Goal: Information Seeking & Learning: Learn about a topic

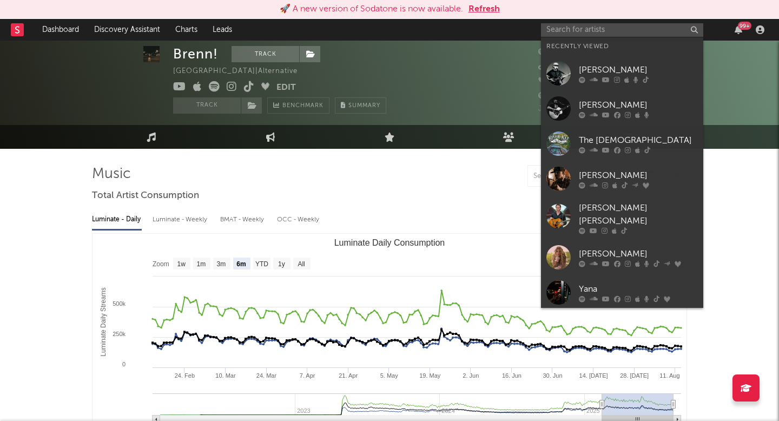
select select "6m"
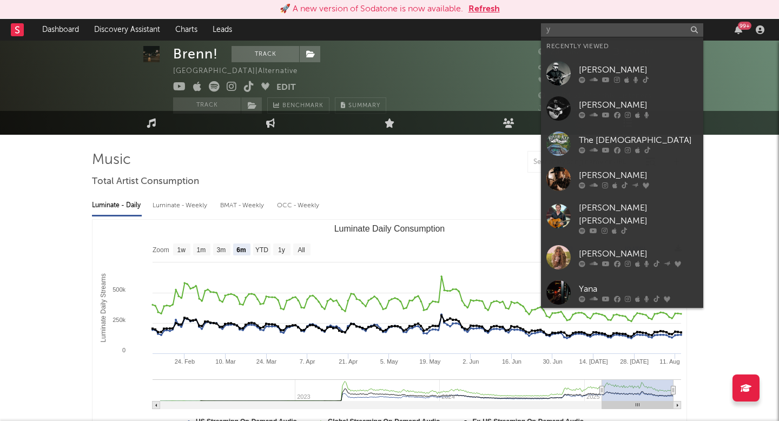
scroll to position [14, 0]
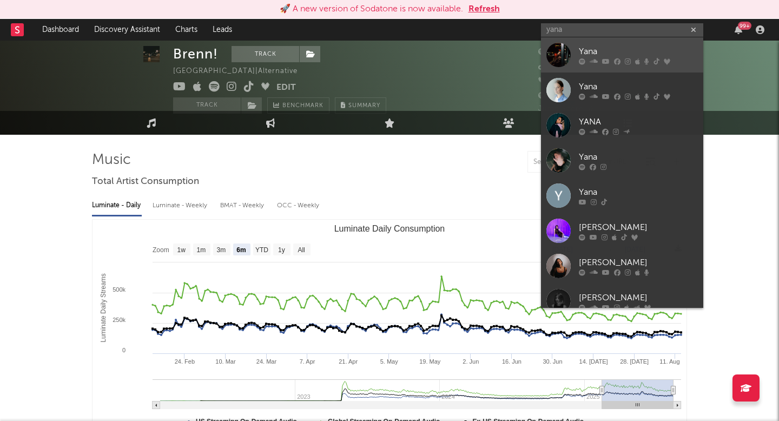
type input "yana"
click at [586, 50] on div "Yana" at bounding box center [638, 51] width 119 height 13
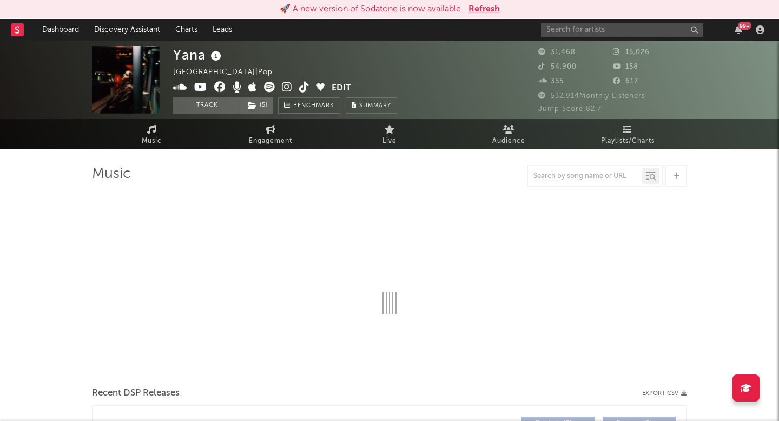
select select "6m"
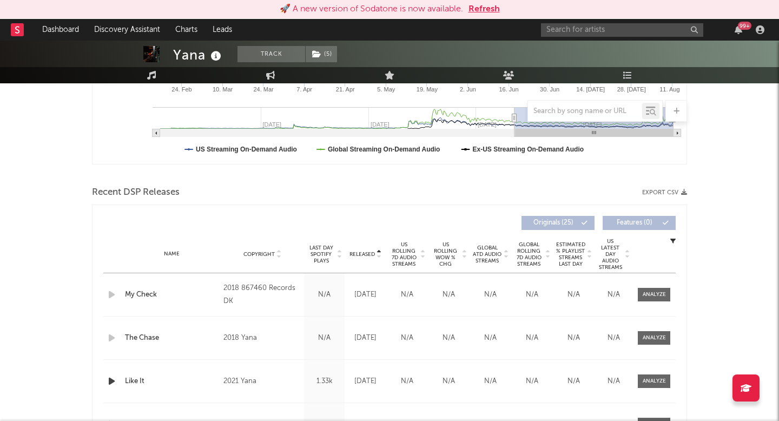
scroll to position [288, 0]
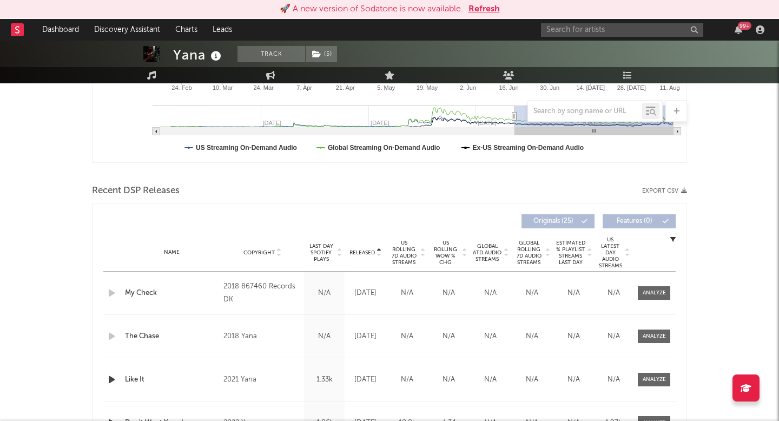
click at [369, 249] on span "Released" at bounding box center [361, 252] width 25 height 6
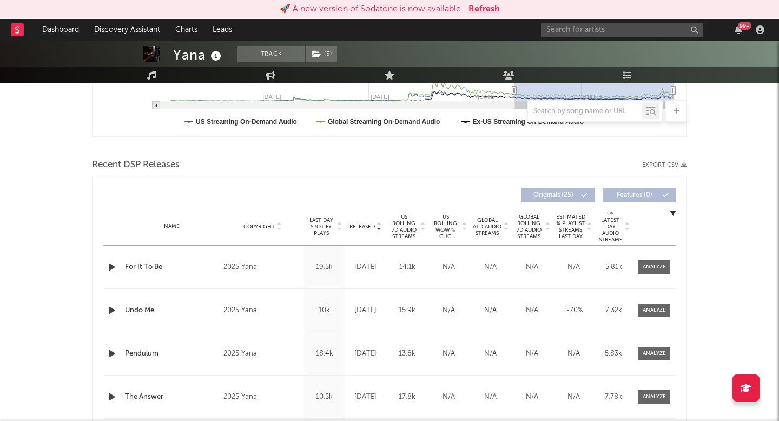
scroll to position [314, 0]
click at [561, 22] on div "99 +" at bounding box center [654, 30] width 227 height 22
click at [561, 26] on input "text" at bounding box center [622, 30] width 162 height 14
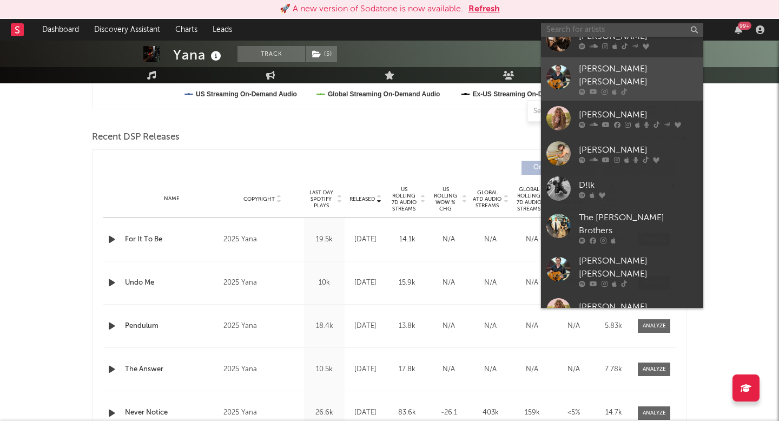
scroll to position [176, 0]
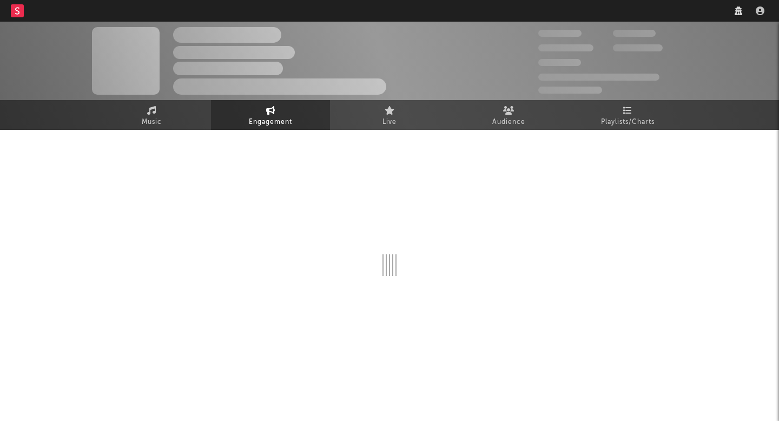
click at [593, 13] on nav "Dashboard Discovery Assistant Charts Leads" at bounding box center [389, 11] width 779 height 22
select select "1w"
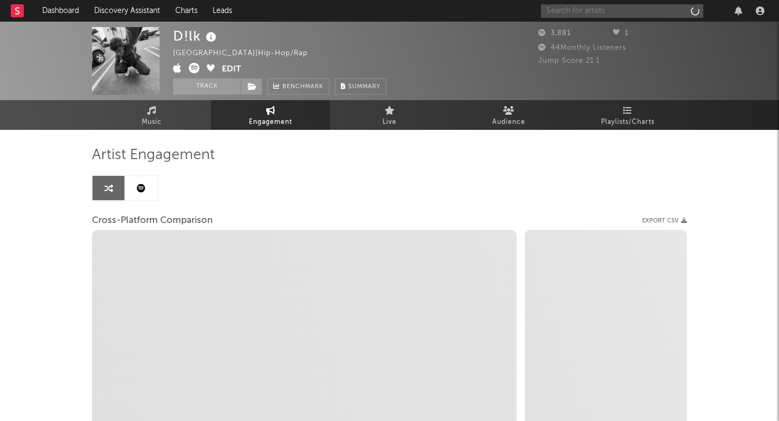
click at [593, 13] on input "text" at bounding box center [622, 11] width 162 height 14
type input "s"
select select "1m"
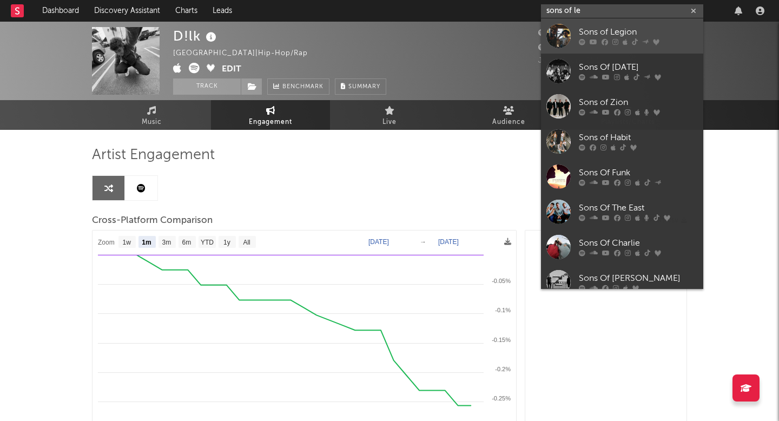
type input "sons of le"
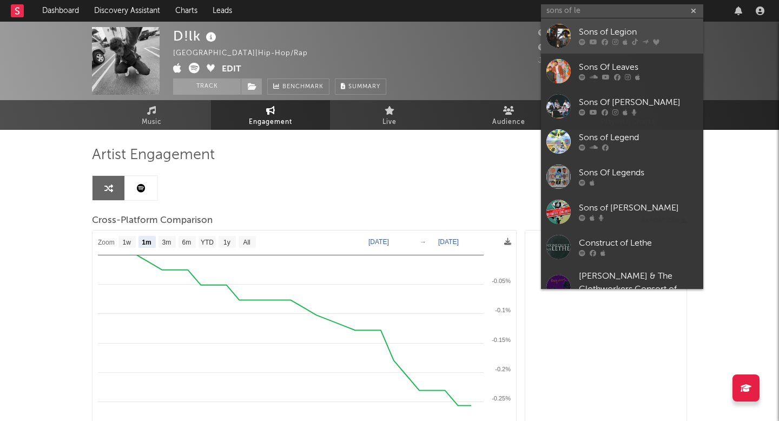
click at [604, 44] on icon at bounding box center [604, 42] width 6 height 6
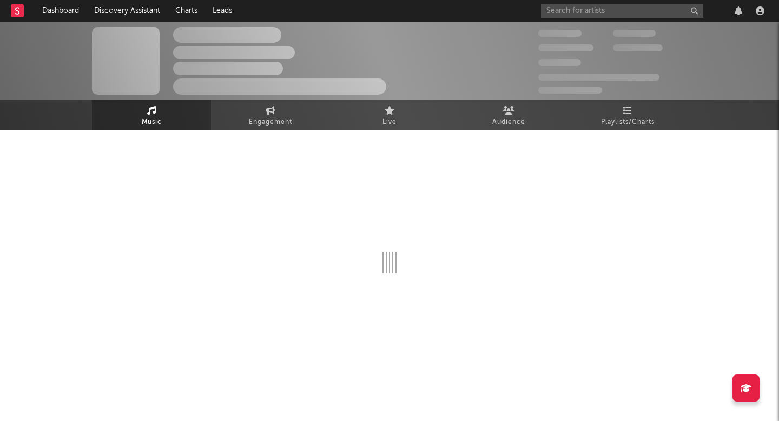
select select "6m"
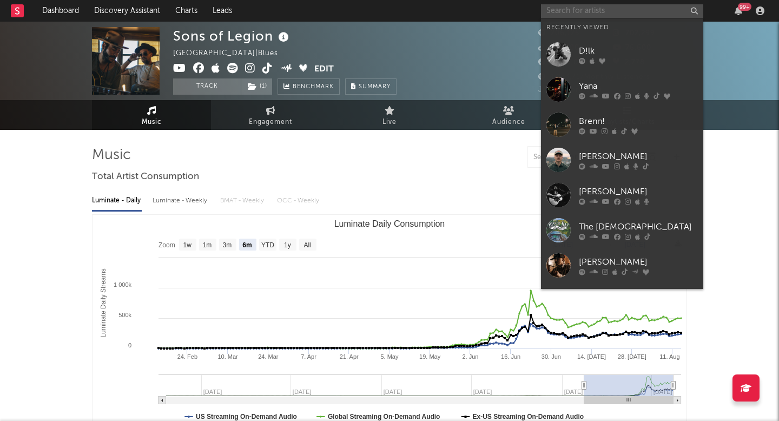
click at [573, 4] on input "text" at bounding box center [622, 11] width 162 height 14
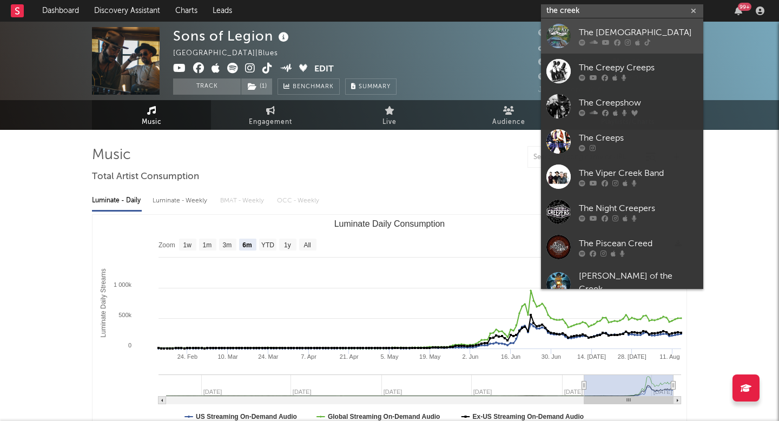
type input "the creek"
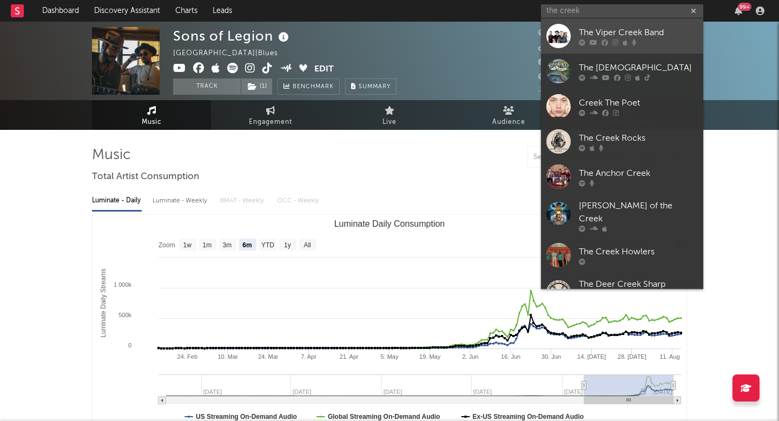
click at [581, 23] on link "The Viper Creek Band" at bounding box center [622, 35] width 162 height 35
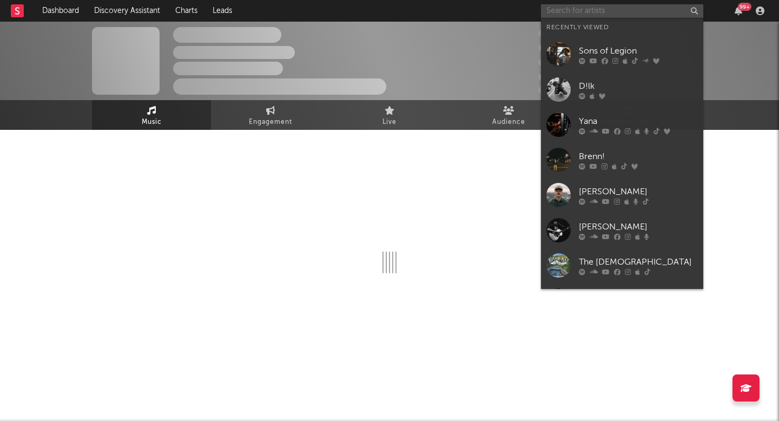
click at [588, 12] on input "text" at bounding box center [622, 11] width 162 height 14
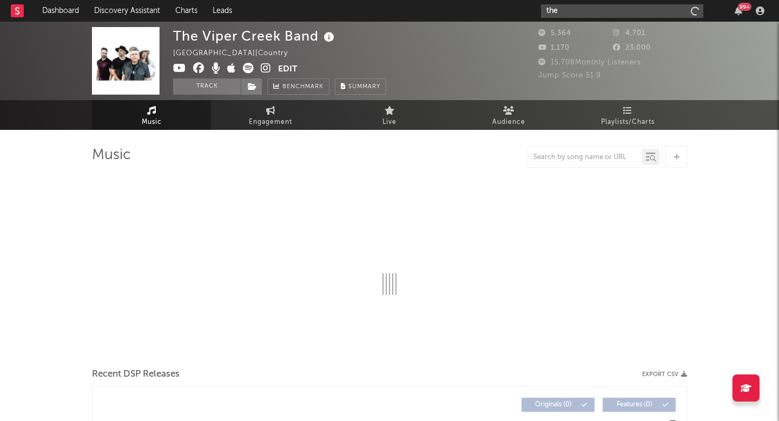
type input "the"
select select "6m"
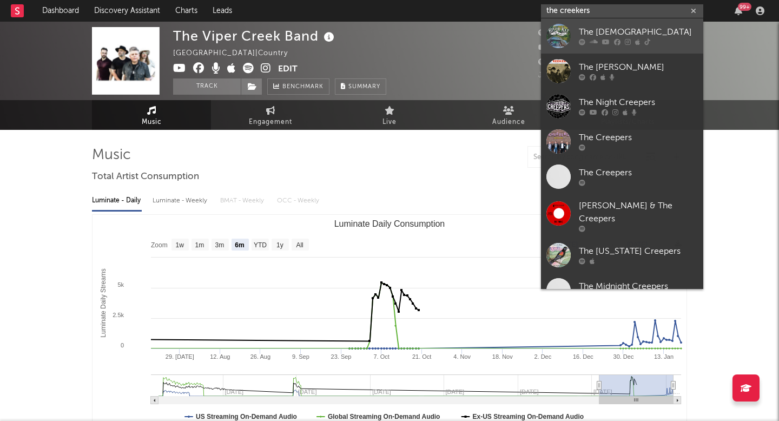
type input "the creekers"
click at [596, 26] on div "The [DEMOGRAPHIC_DATA]" at bounding box center [638, 32] width 119 height 13
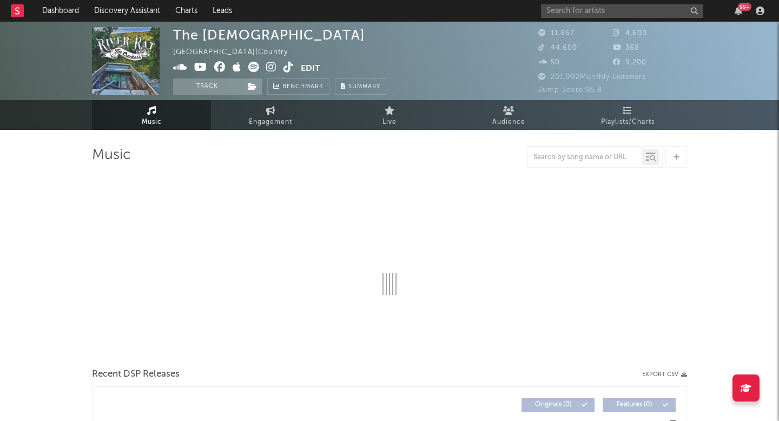
select select "6m"
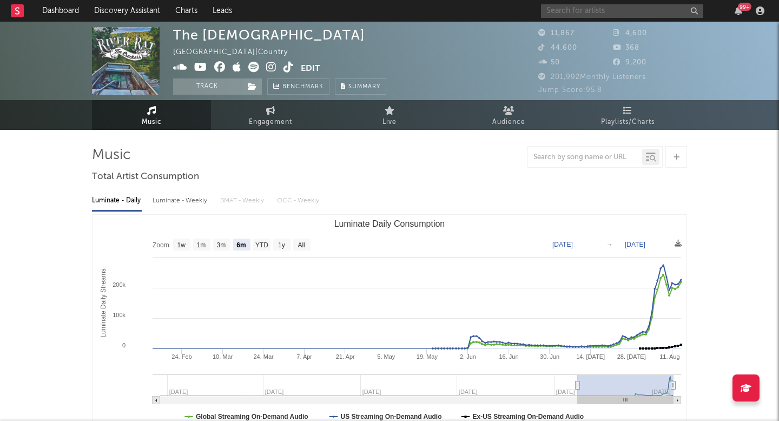
click at [600, 7] on input "text" at bounding box center [622, 11] width 162 height 14
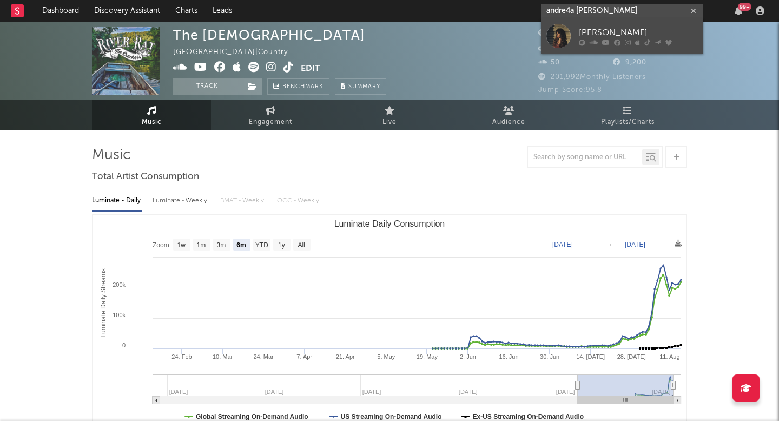
type input "andre4a bejar"
click at [638, 25] on link "Andrea Bejar" at bounding box center [622, 35] width 162 height 35
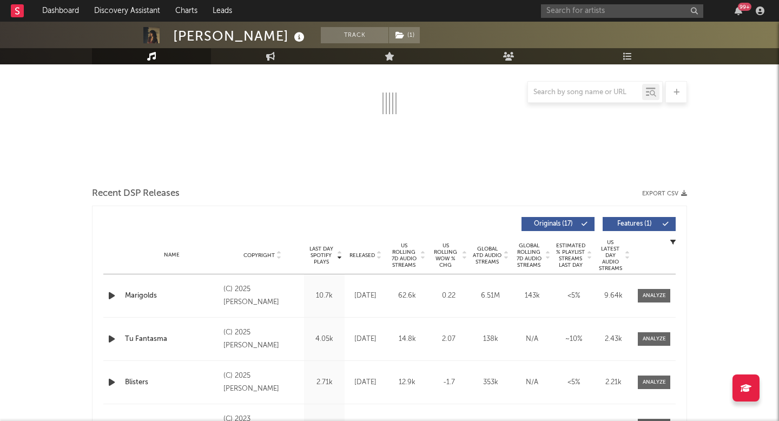
scroll to position [295, 0]
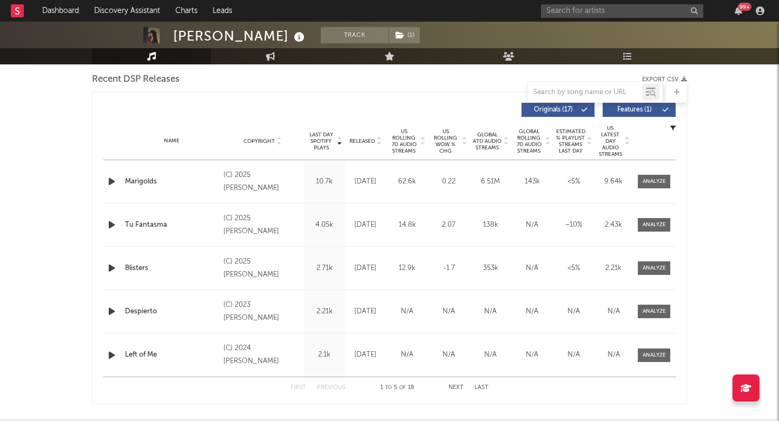
select select "6m"
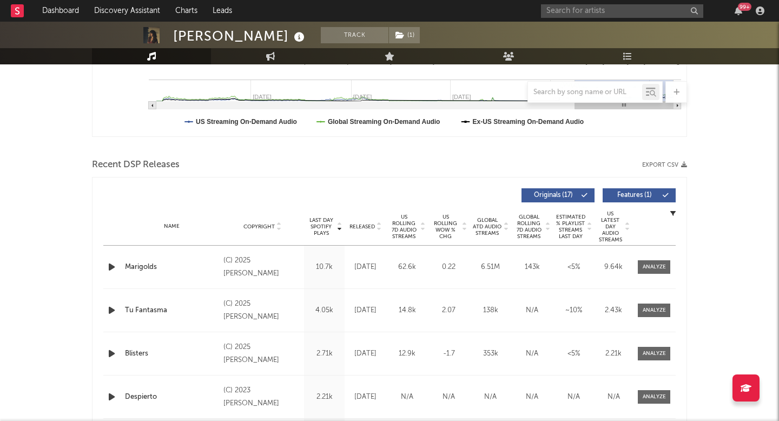
click at [375, 223] on div at bounding box center [378, 226] width 6 height 8
click at [607, 16] on input "text" at bounding box center [622, 11] width 162 height 14
click at [612, 3] on div "99 +" at bounding box center [654, 11] width 227 height 22
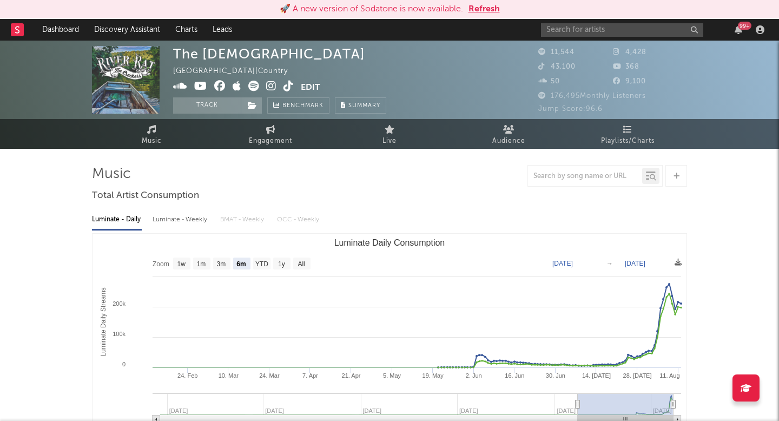
select select "6m"
select select "1w"
click at [589, 28] on input "text" at bounding box center [622, 30] width 162 height 14
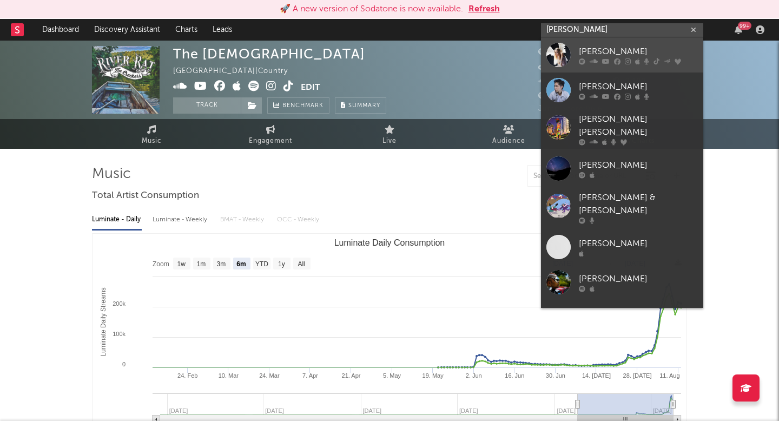
type input "erin lecou"
click at [597, 55] on div "Erin LeCount" at bounding box center [638, 51] width 119 height 13
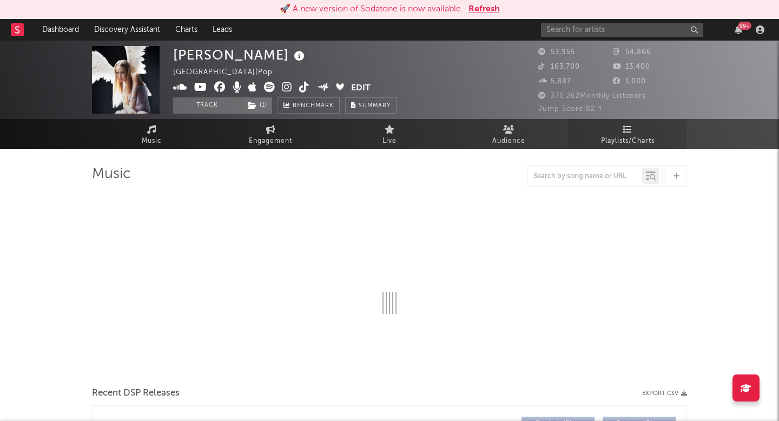
select select "6m"
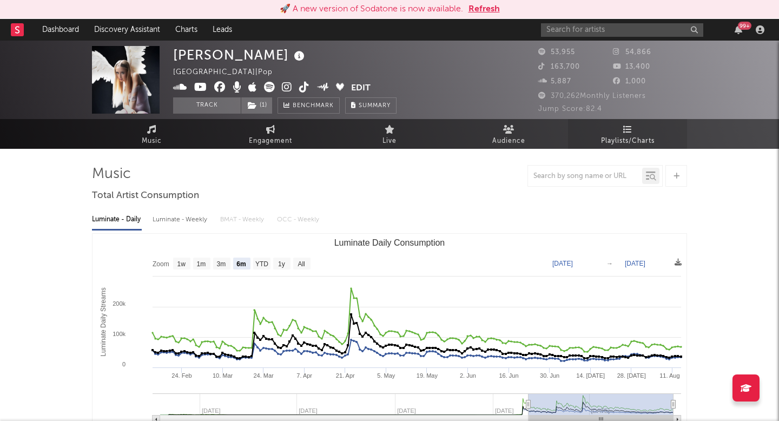
click at [575, 205] on div "Luminate - Daily Luminate - Weekly BMAT - Weekly OCC - Weekly Zoom 1w 1m 3m 6m …" at bounding box center [389, 329] width 595 height 248
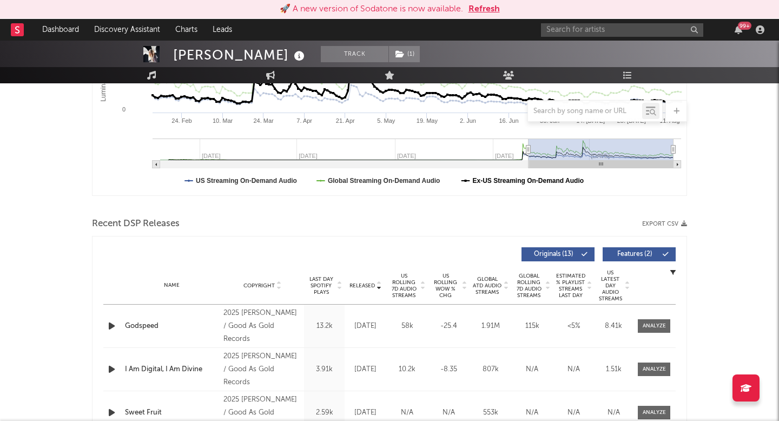
scroll to position [264, 0]
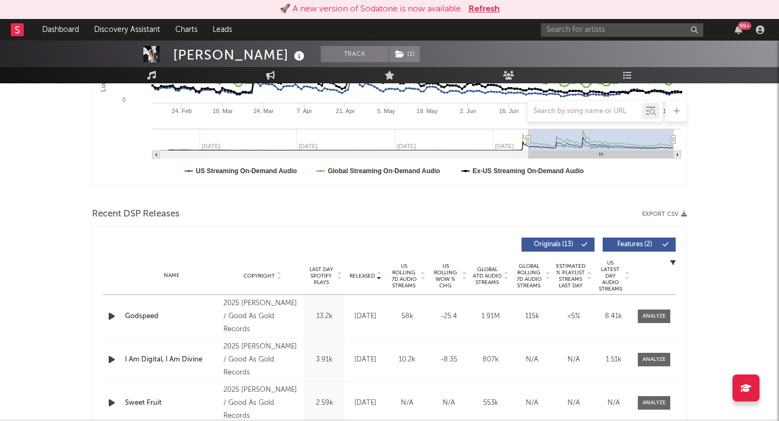
click at [404, 270] on span "US Rolling 7D Audio Streams" at bounding box center [404, 276] width 30 height 26
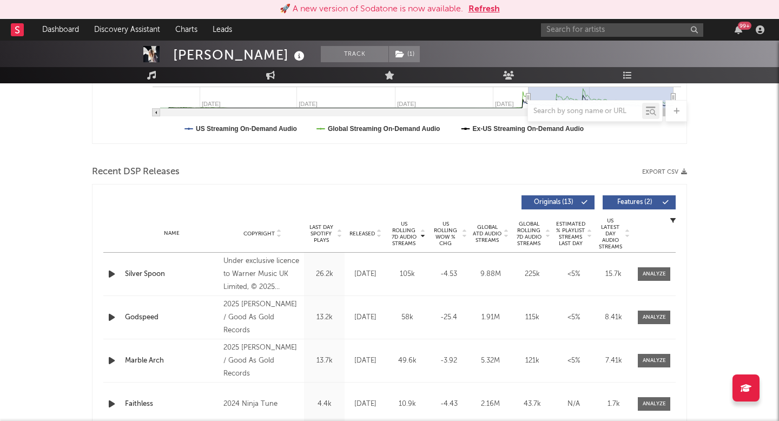
scroll to position [303, 0]
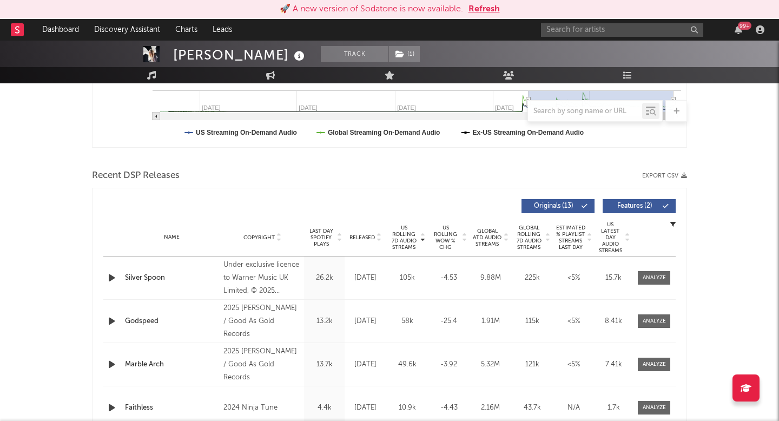
click at [355, 234] on span "Released" at bounding box center [361, 237] width 25 height 6
click at [272, 227] on div "Name Copyright Label Album Names Composer Names 7 Day Spotify Plays Last Day Sp…" at bounding box center [389, 237] width 572 height 38
click at [398, 235] on span "US Rolling 7D Audio Streams" at bounding box center [404, 237] width 30 height 26
click at [125, 31] on link "Discovery Assistant" at bounding box center [127, 30] width 81 height 22
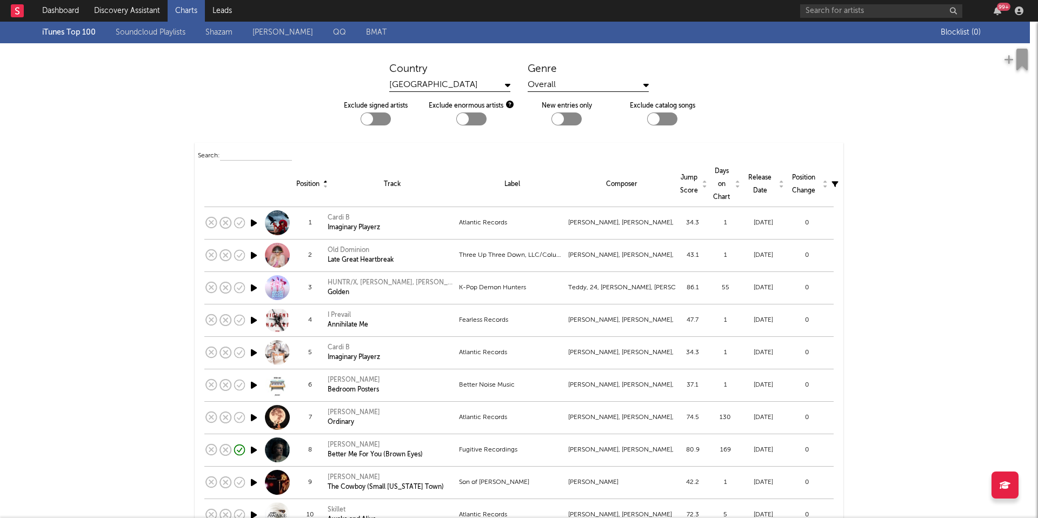
scroll to position [2578, 0]
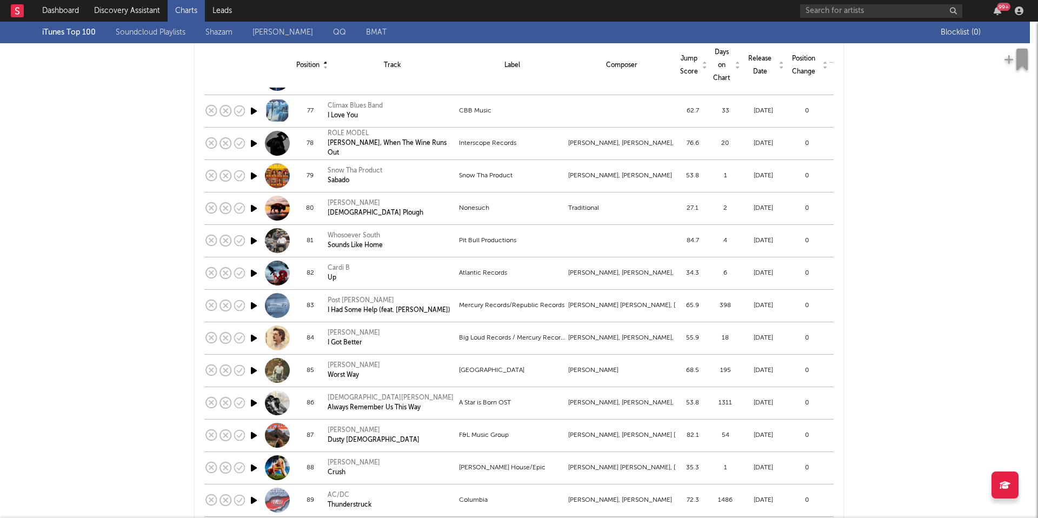
click at [856, 19] on div "99 +" at bounding box center [913, 11] width 227 height 22
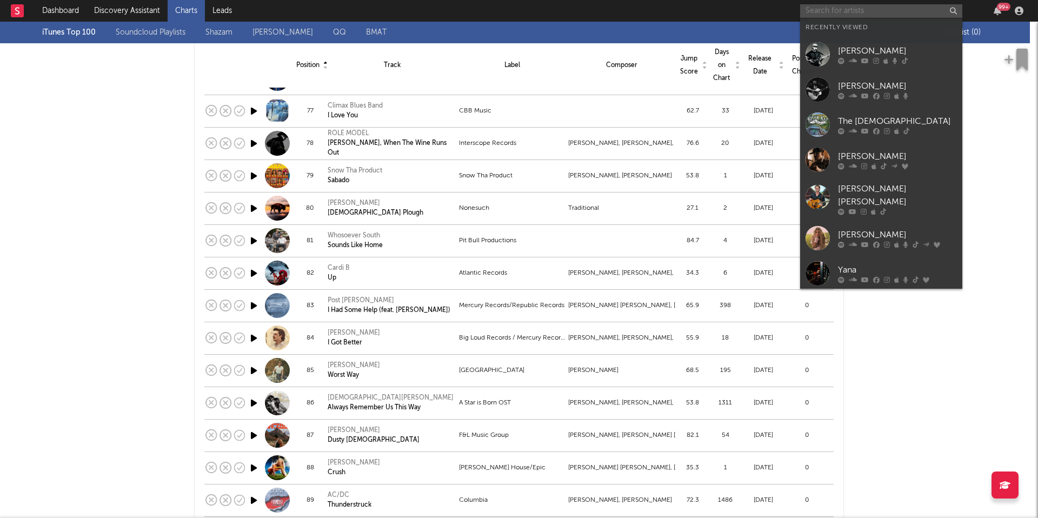
click at [858, 10] on input "text" at bounding box center [881, 11] width 162 height 14
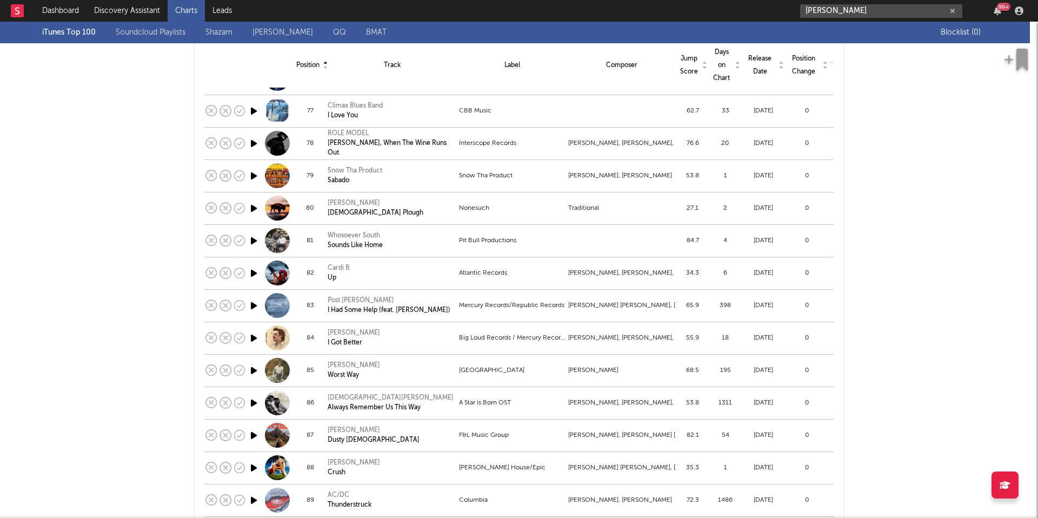
click at [870, 10] on input "freddie mcc" at bounding box center [881, 11] width 162 height 14
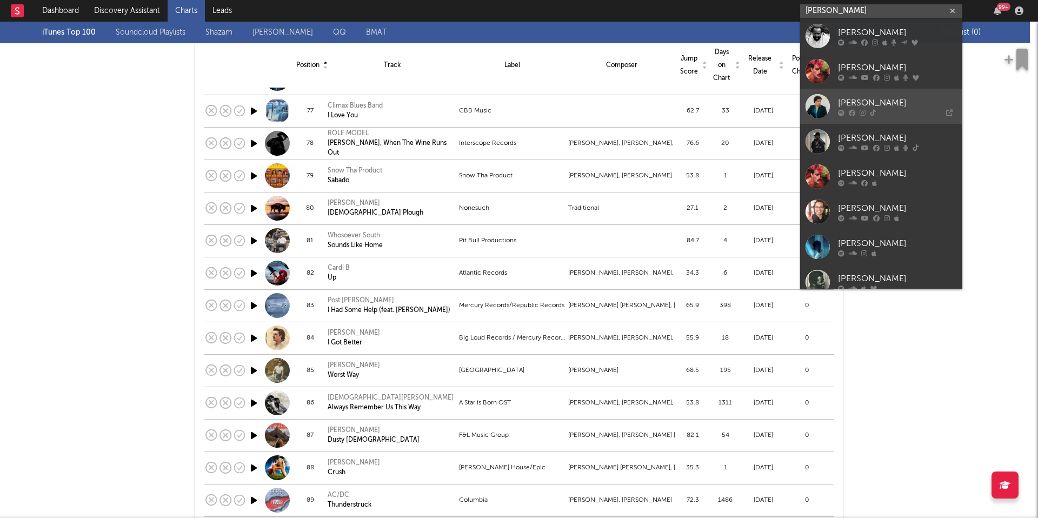
type input "freddie mcc"
click at [880, 94] on link "Freddie McClendon" at bounding box center [881, 106] width 162 height 35
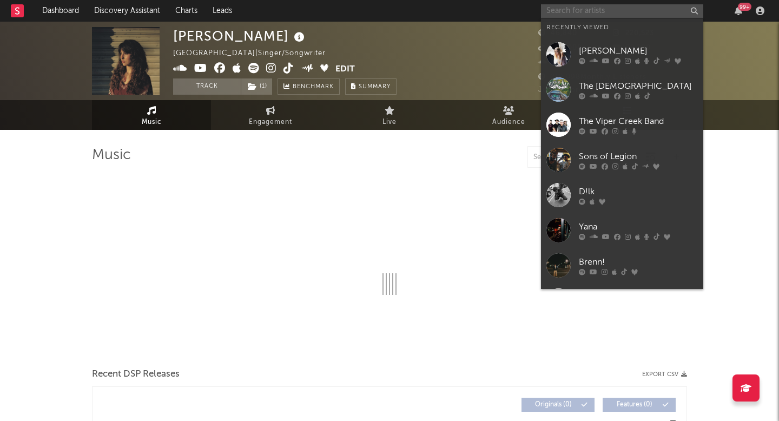
click at [608, 9] on input "text" at bounding box center [622, 11] width 162 height 14
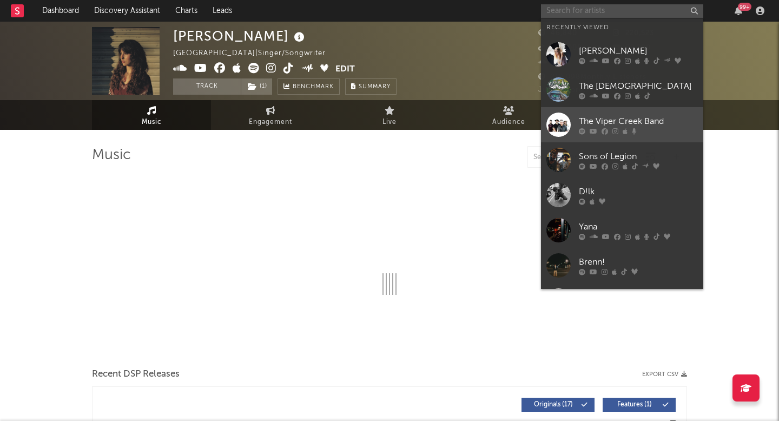
select select "6m"
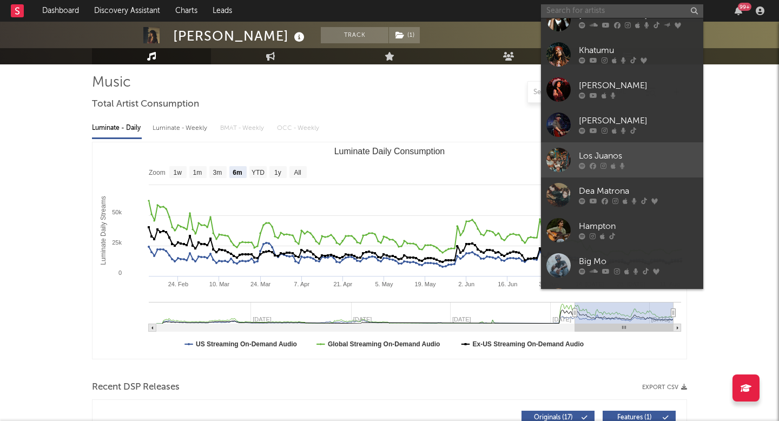
scroll to position [674, 0]
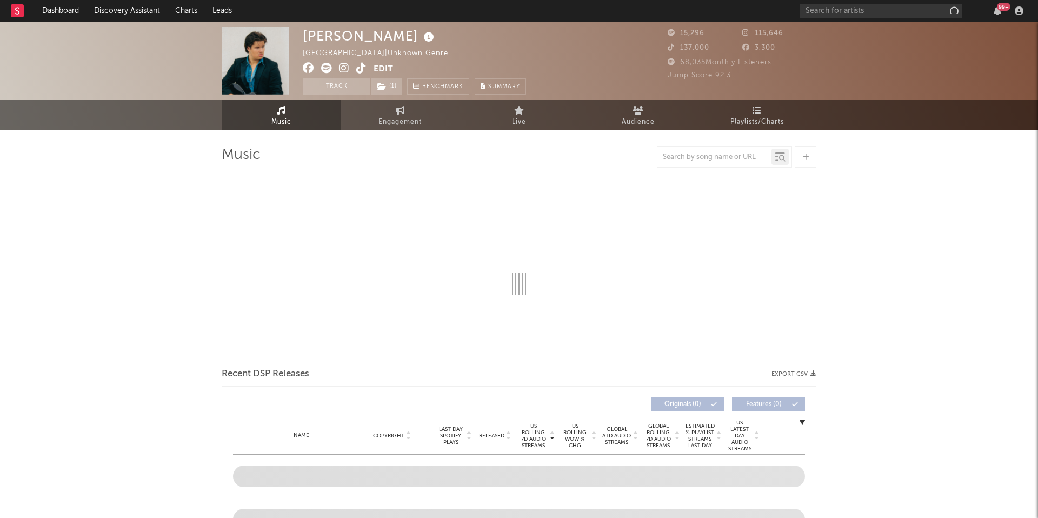
select select "1w"
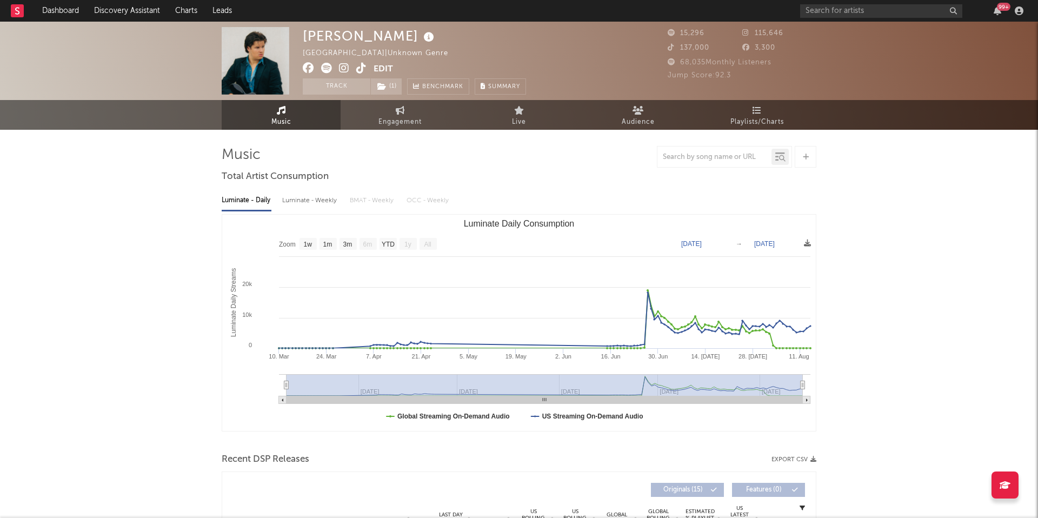
click at [412, 117] on span "Engagement" at bounding box center [400, 122] width 43 height 13
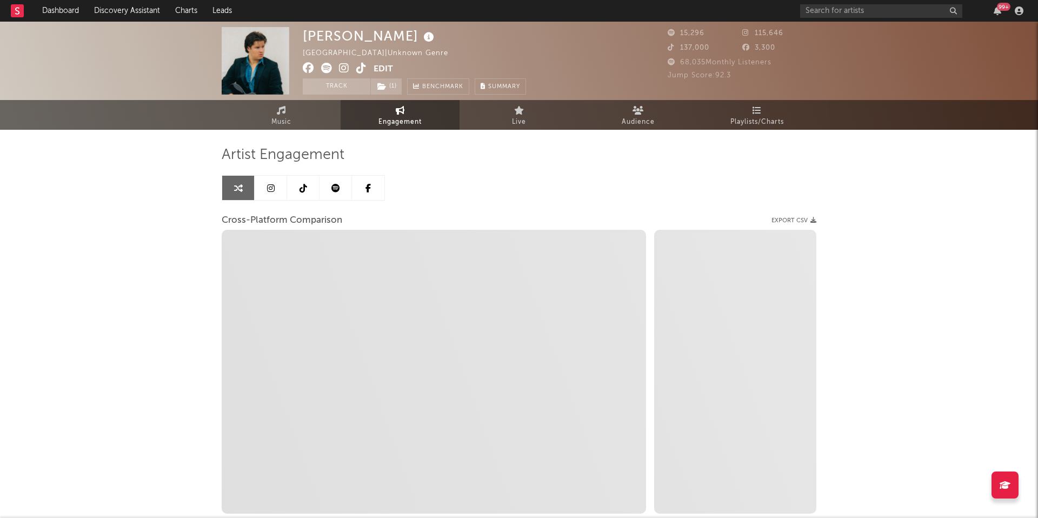
select select "1w"
select select "1m"
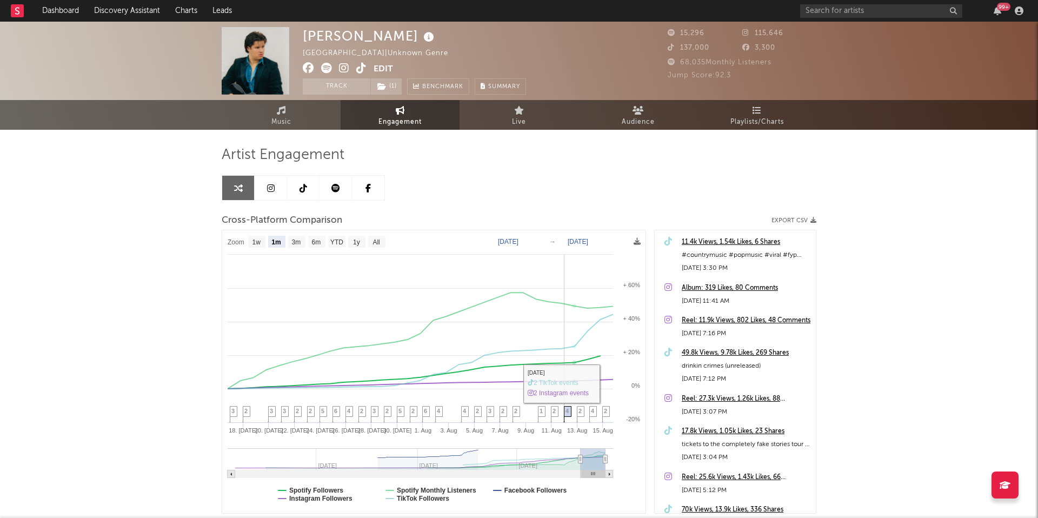
click at [567, 409] on span "4" at bounding box center [567, 411] width 3 height 6
